Goal: Task Accomplishment & Management: Manage account settings

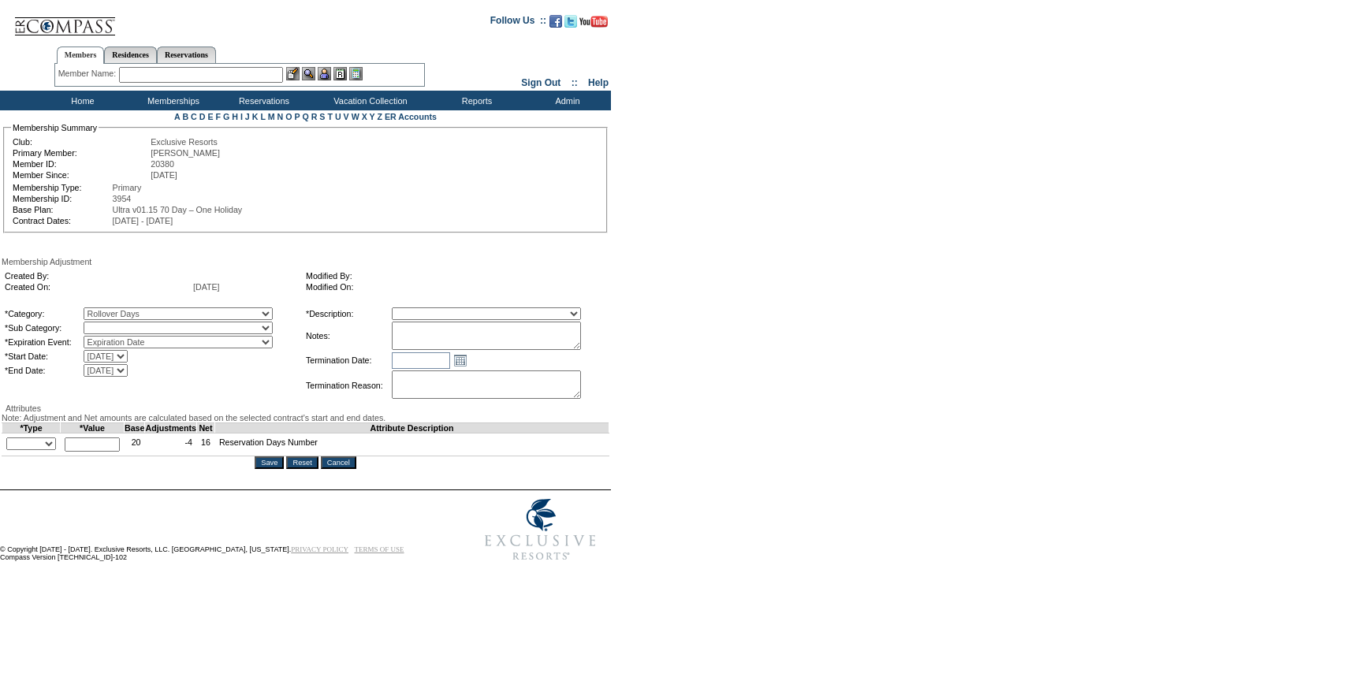
select select "782"
click at [116, 325] on select "Rollover Days" at bounding box center [178, 328] width 189 height 13
click at [474, 319] on select "Membership/Transfer Fee Adjustment Membership Fee Adjustment Add-On Fee Adjustm…" at bounding box center [486, 313] width 189 height 13
select select "275"
click at [421, 310] on select "Membership/Transfer Fee Adjustment Membership Fee Adjustment Add-On Fee Adjustm…" at bounding box center [486, 313] width 189 height 13
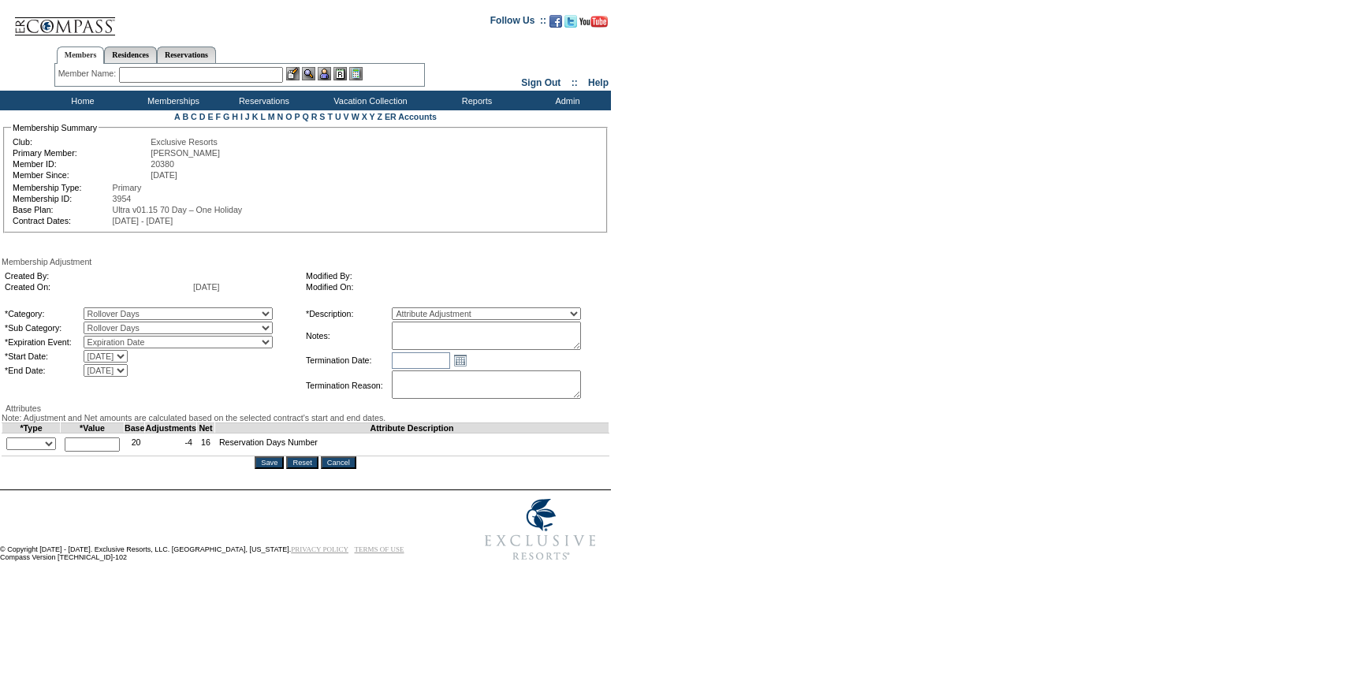
click at [478, 333] on textarea at bounding box center [486, 336] width 189 height 28
type textarea "Per [PERSON_NAME] case on [DATE] and [PERSON_NAME] and [PERSON_NAME] approval, …"
click at [45, 450] on select "+ - Override" at bounding box center [31, 444] width 50 height 13
select select "1"
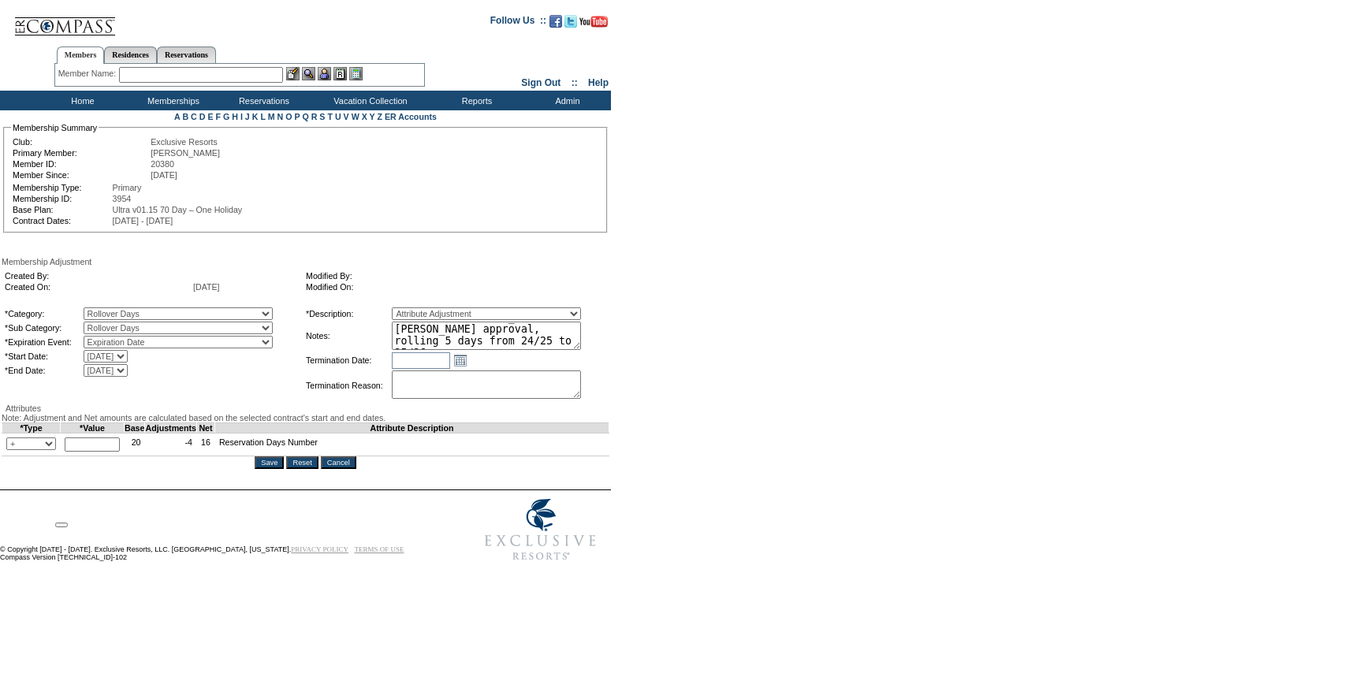
click at [10, 450] on select "+ - Override" at bounding box center [31, 444] width 50 height 13
click at [110, 452] on input "text" at bounding box center [92, 445] width 55 height 14
type input "5"
click at [571, 345] on textarea "Per [PERSON_NAME] case on [DATE] and [PERSON_NAME] and [PERSON_NAME] approval, …" at bounding box center [486, 336] width 189 height 28
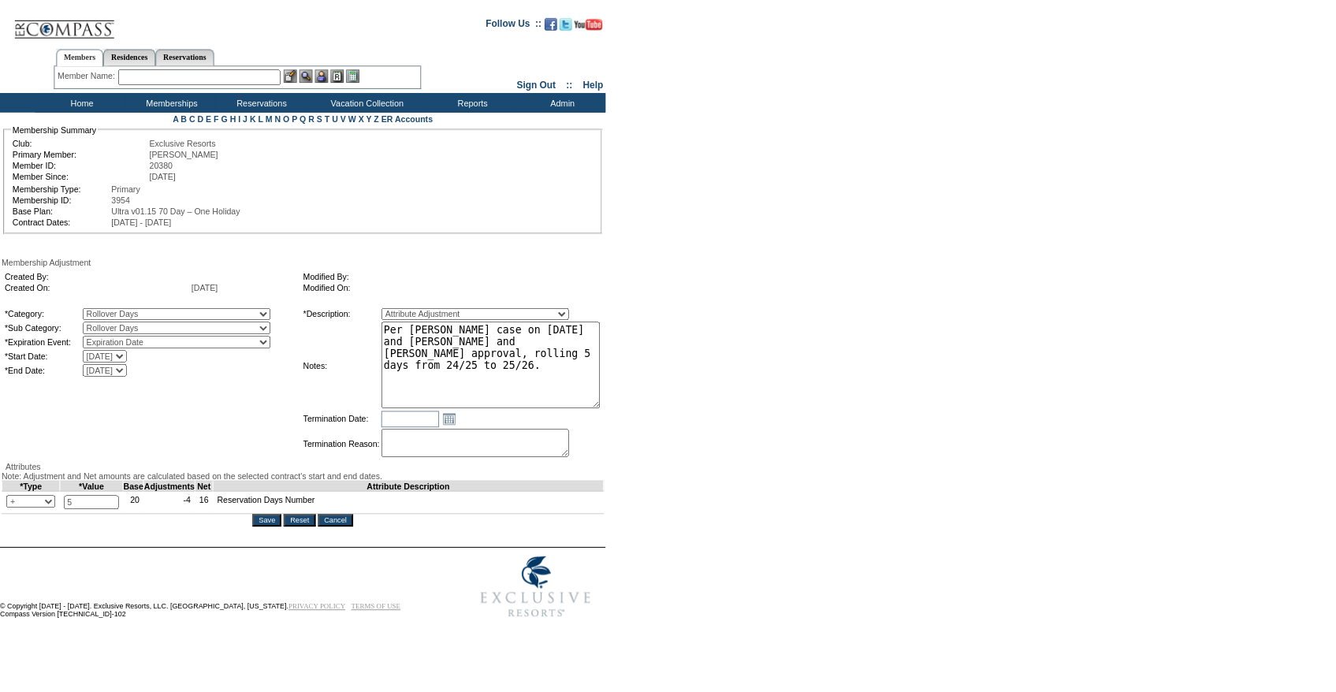
scroll to position [0, 0]
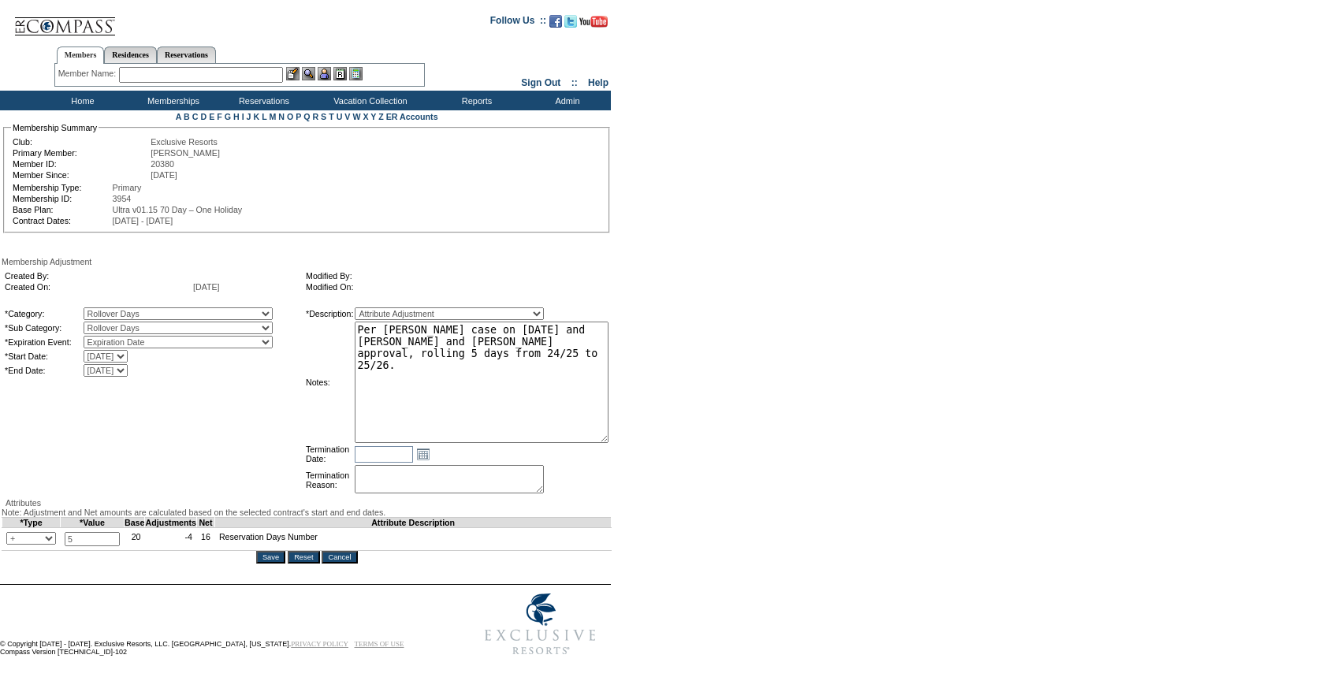
drag, startPoint x: 605, startPoint y: 346, endPoint x: 674, endPoint y: 430, distance: 108.1
click at [674, 430] on form "Follow Us ::" at bounding box center [665, 334] width 1331 height 660
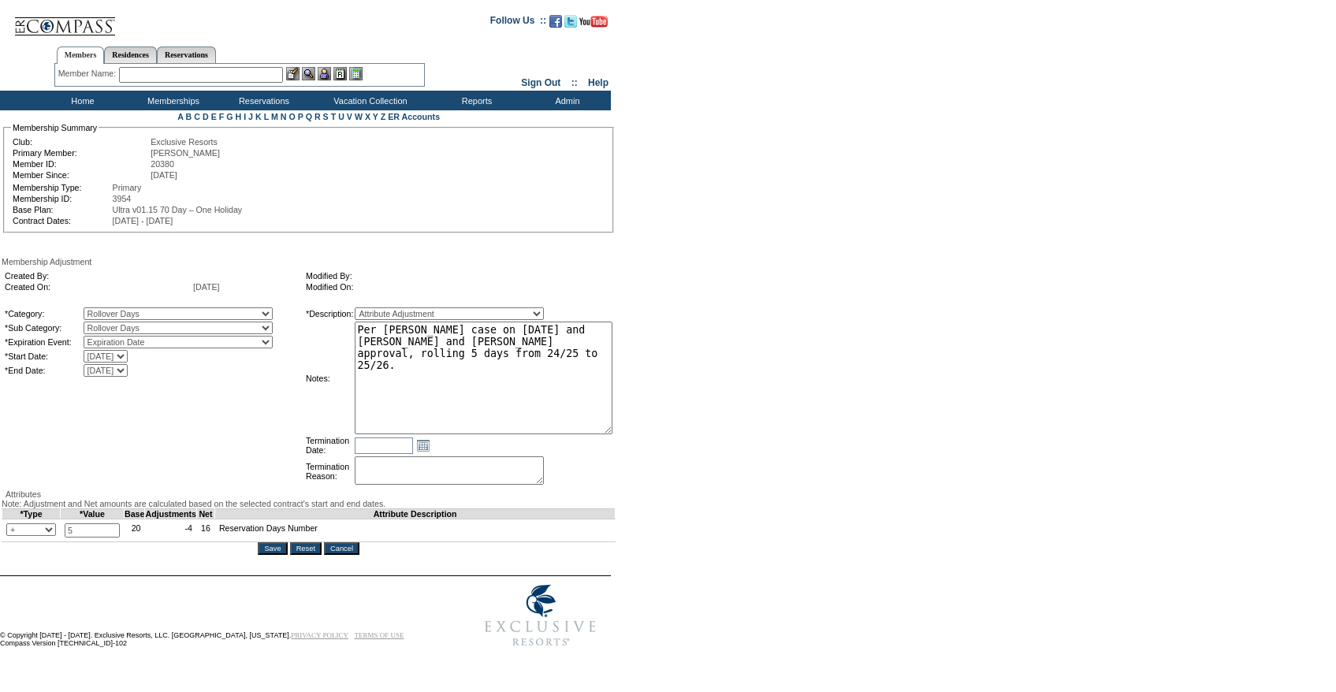
click at [587, 389] on textarea "Per [PERSON_NAME] case on [DATE] and [PERSON_NAME] and [PERSON_NAME] approval, …" at bounding box center [484, 378] width 258 height 113
click at [588, 369] on textarea "Per [PERSON_NAME] case on [DATE] and [PERSON_NAME] and [PERSON_NAME] approval, …" at bounding box center [484, 378] width 258 height 113
click at [500, 346] on textarea "Per [PERSON_NAME] case on [DATE] and [PERSON_NAME] and [PERSON_NAME] approval, …" at bounding box center [484, 378] width 258 height 113
type textarea "Per [PERSON_NAME] case on [DATE] and [PERSON_NAME] and [PERSON_NAME]'s approval…"
click at [795, 430] on form "Follow Us ::" at bounding box center [665, 329] width 1331 height 651
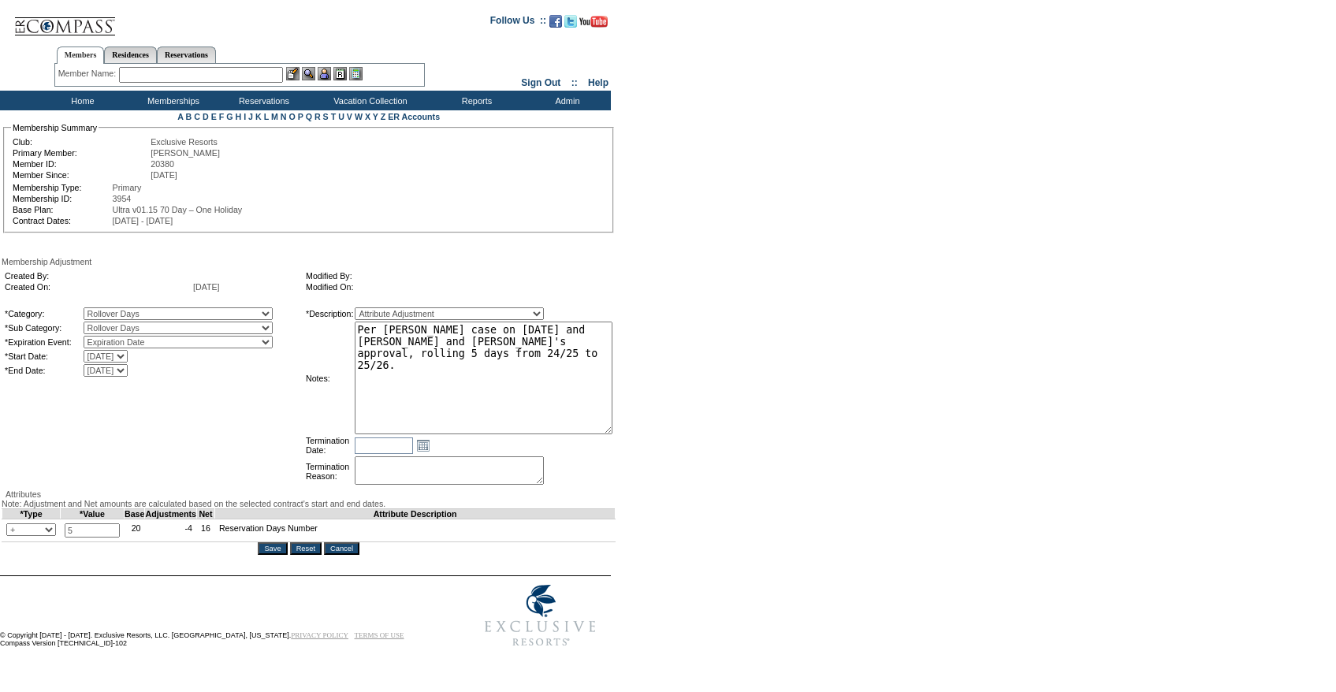
click at [278, 555] on input "Save" at bounding box center [272, 548] width 29 height 13
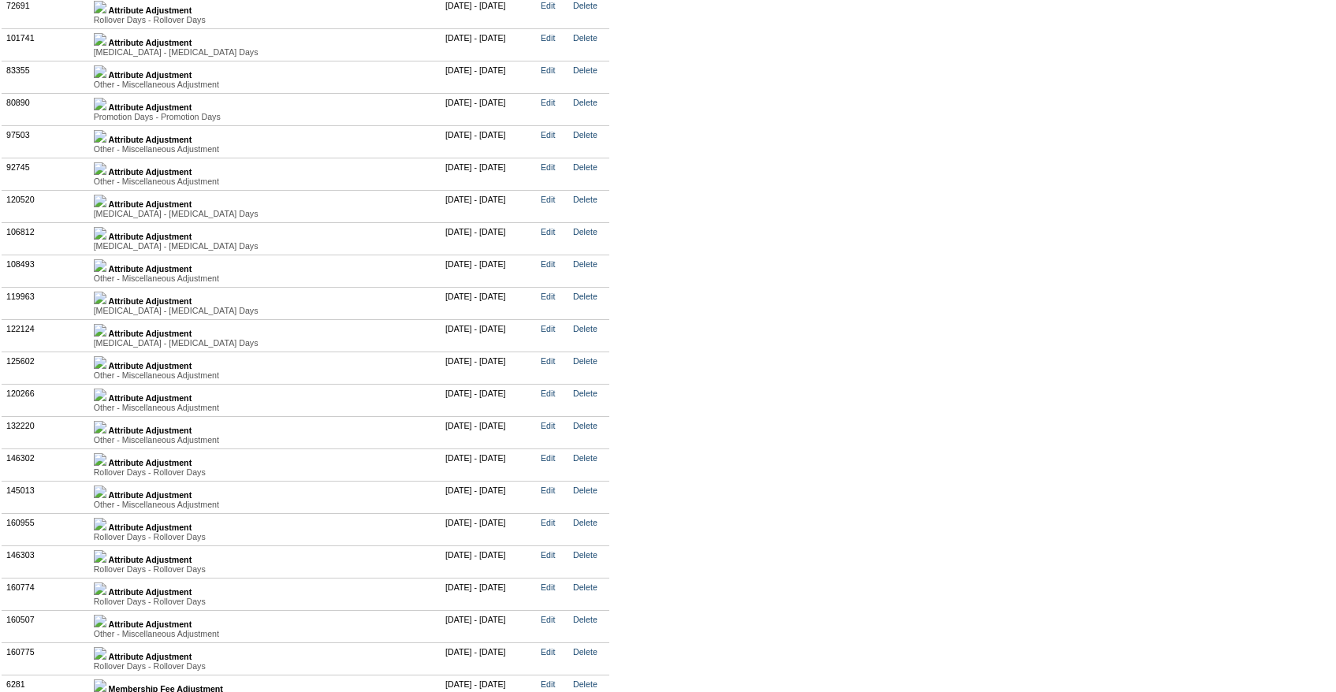
scroll to position [4008, 0]
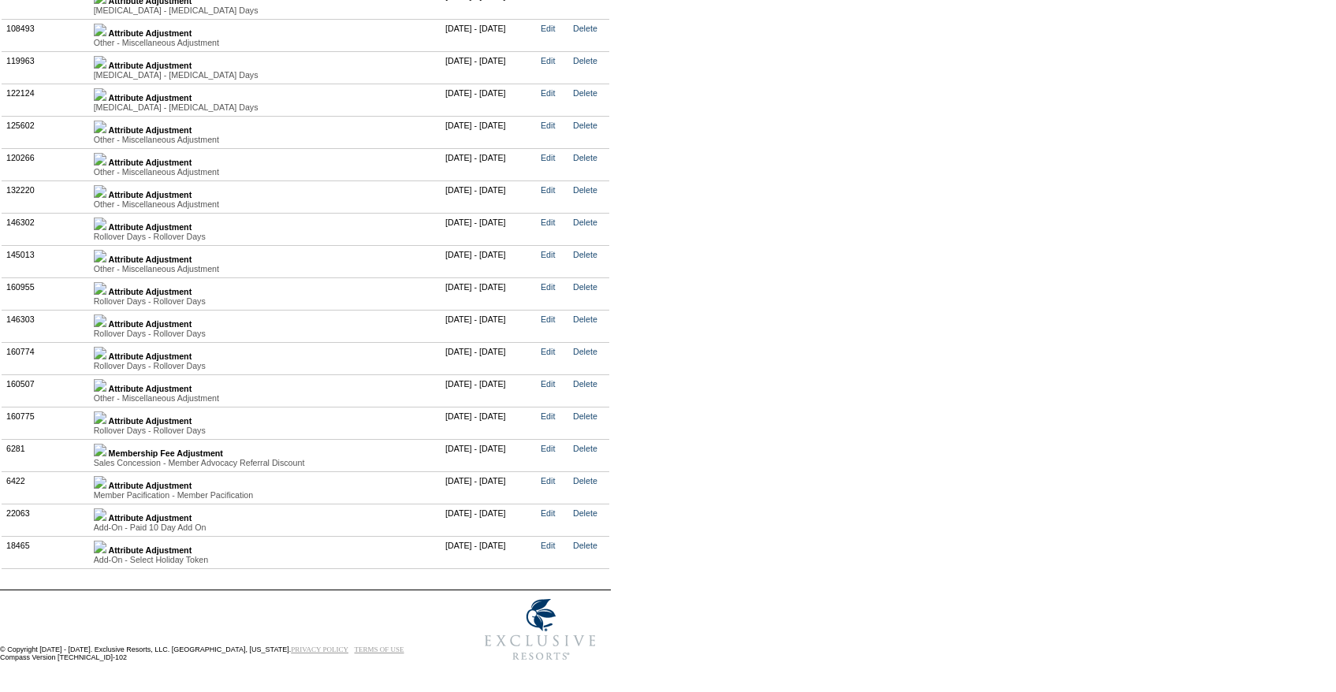
click at [106, 359] on img at bounding box center [100, 353] width 13 height 13
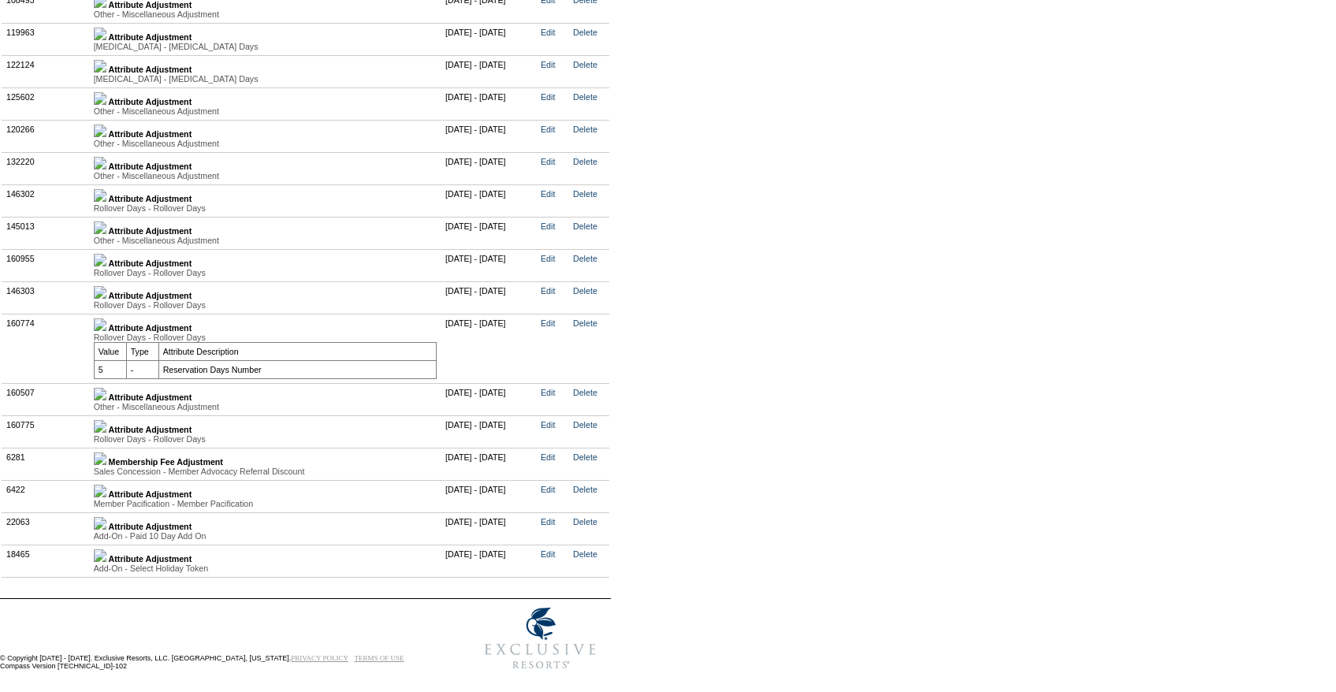
click at [106, 299] on img at bounding box center [100, 292] width 13 height 13
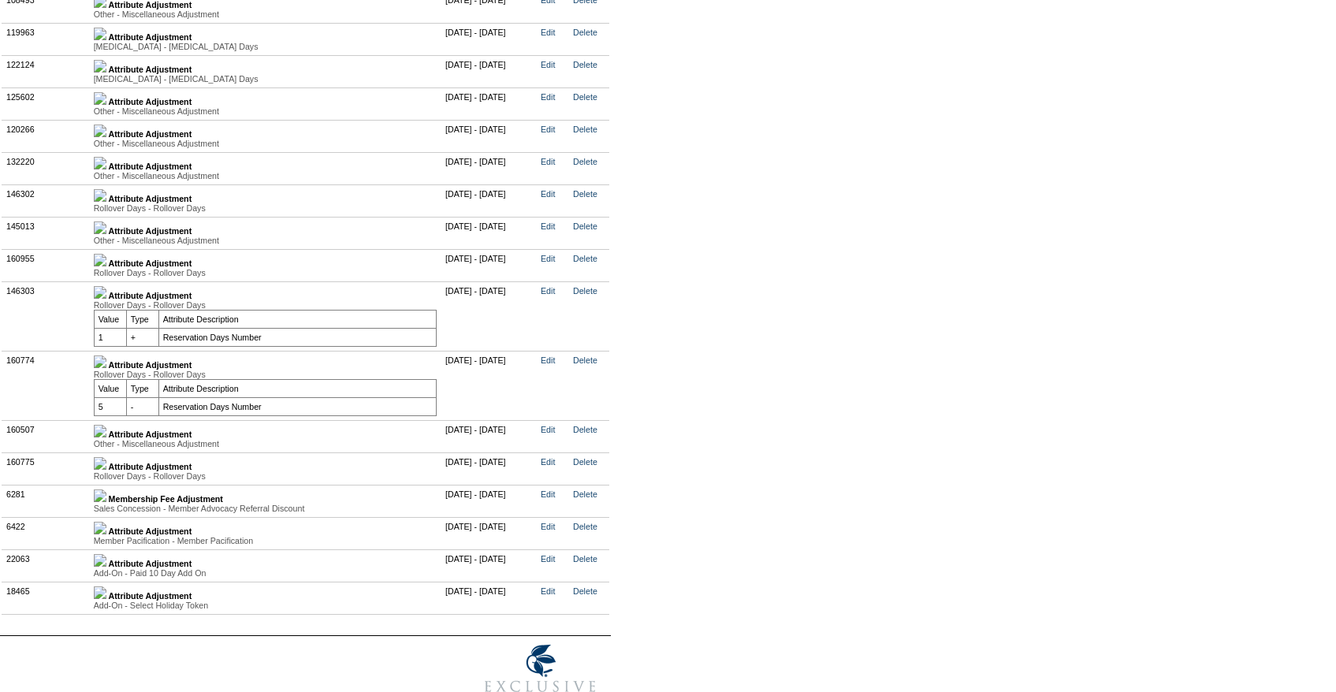
click at [106, 266] on img at bounding box center [100, 260] width 13 height 13
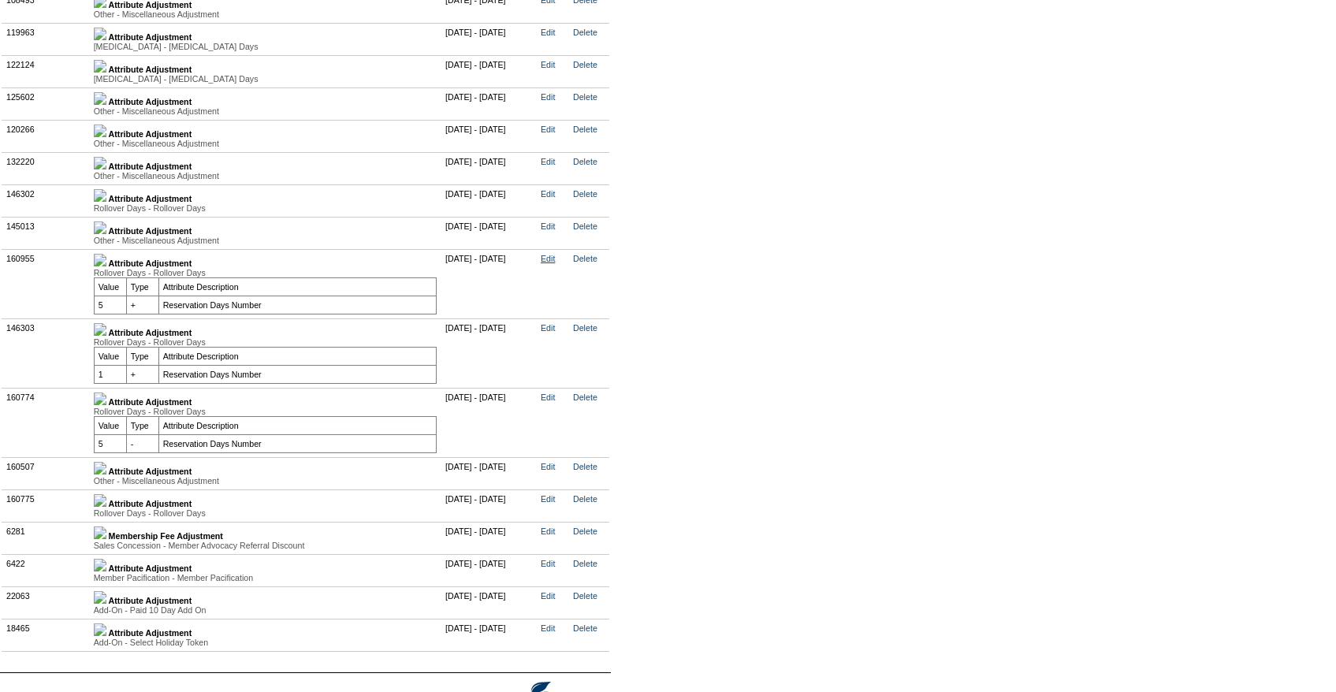
click at [555, 263] on link "Edit" at bounding box center [548, 258] width 14 height 9
